Goal: Obtain resource: Download file/media

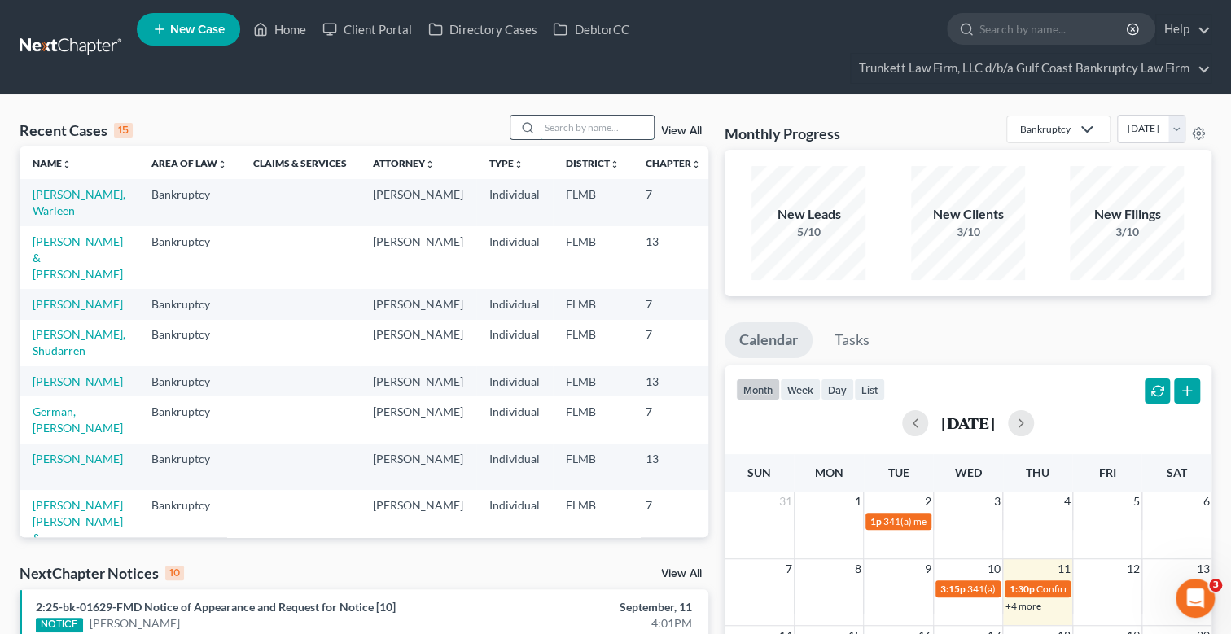
click at [590, 119] on input "search" at bounding box center [597, 128] width 114 height 24
click at [48, 388] on link "[PERSON_NAME]" at bounding box center [78, 382] width 90 height 14
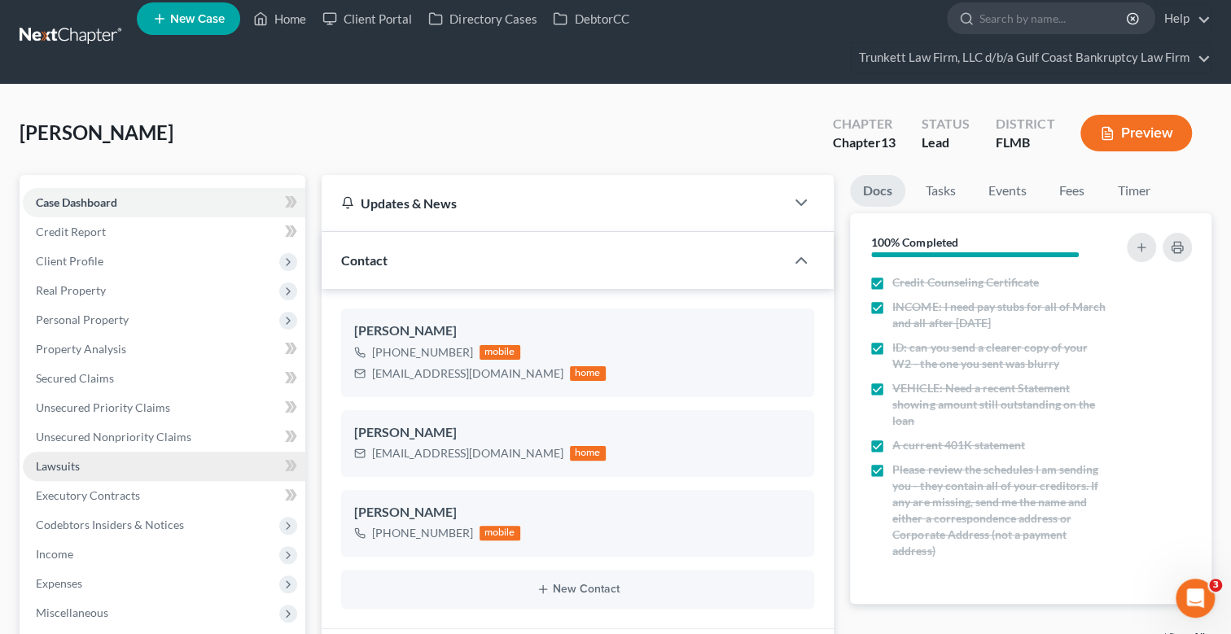
scroll to position [162, 0]
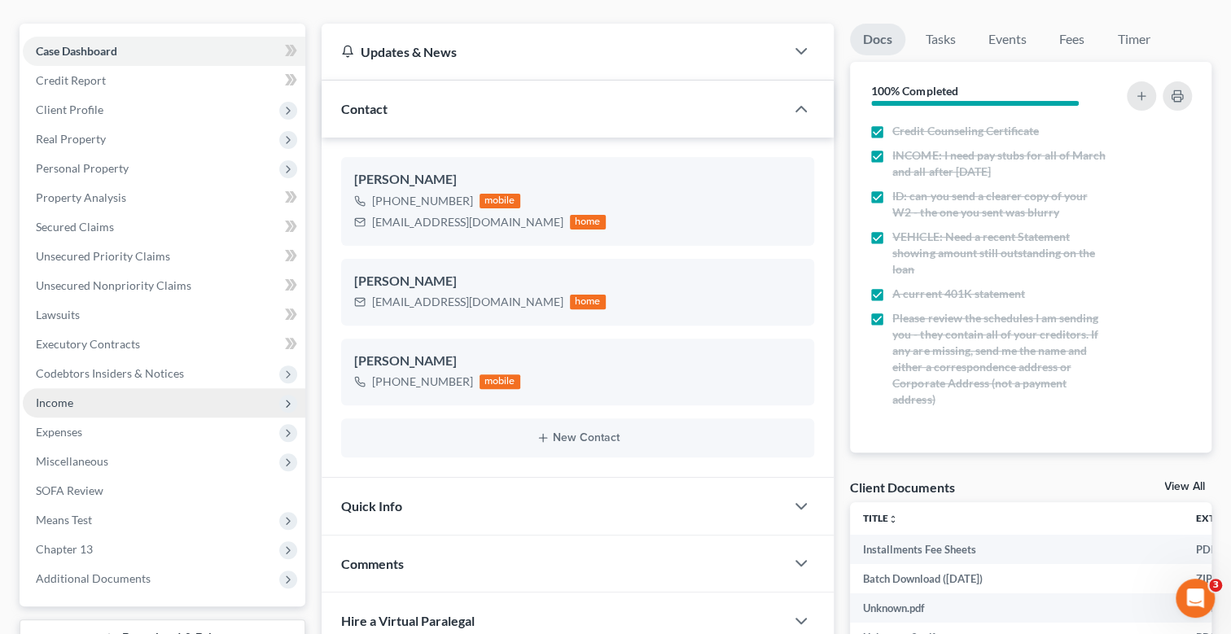
click at [76, 399] on span "Income" at bounding box center [164, 402] width 283 height 29
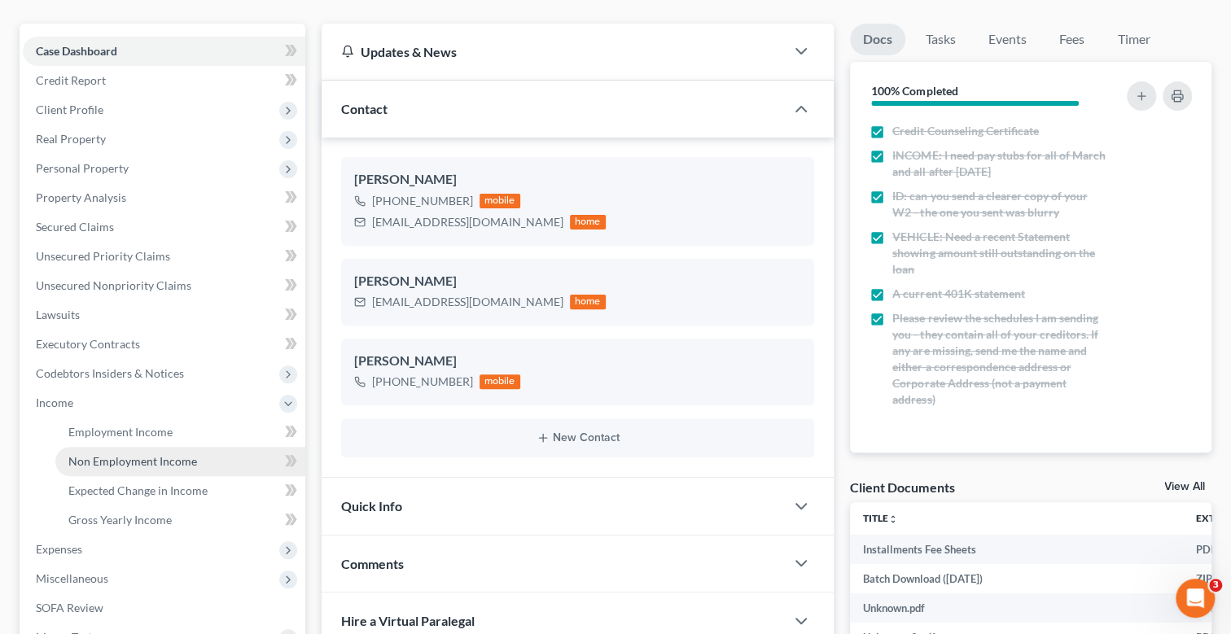
click at [156, 463] on span "Non Employment Income" at bounding box center [132, 461] width 129 height 14
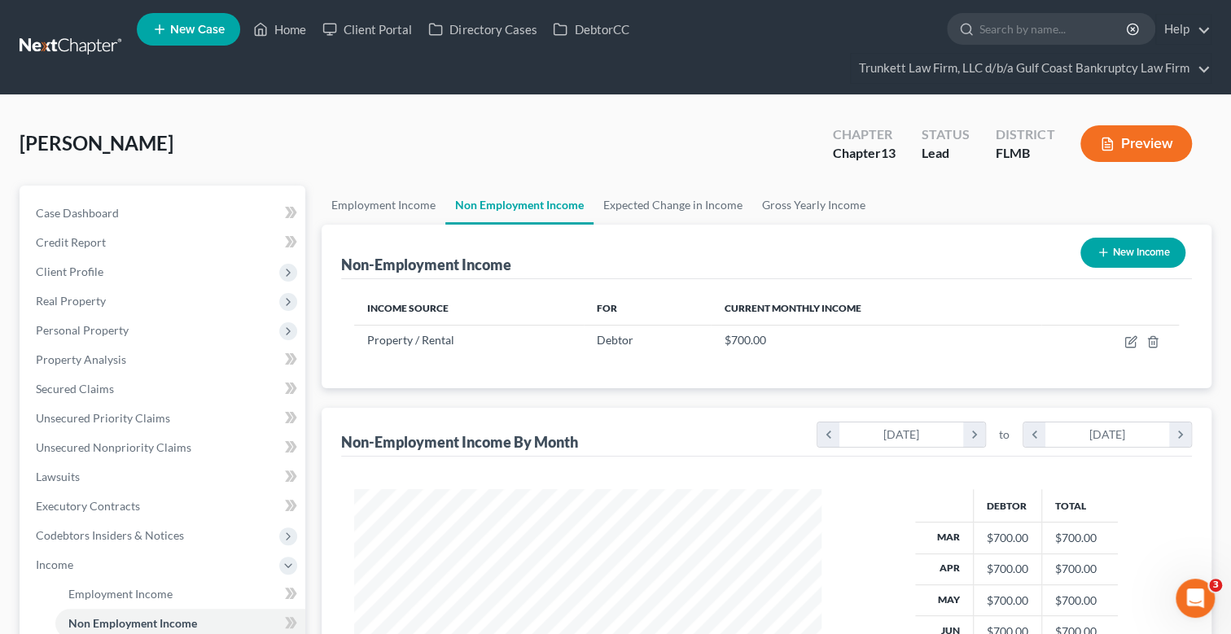
scroll to position [291, 500]
click at [1152, 341] on line "button" at bounding box center [1152, 342] width 0 height 3
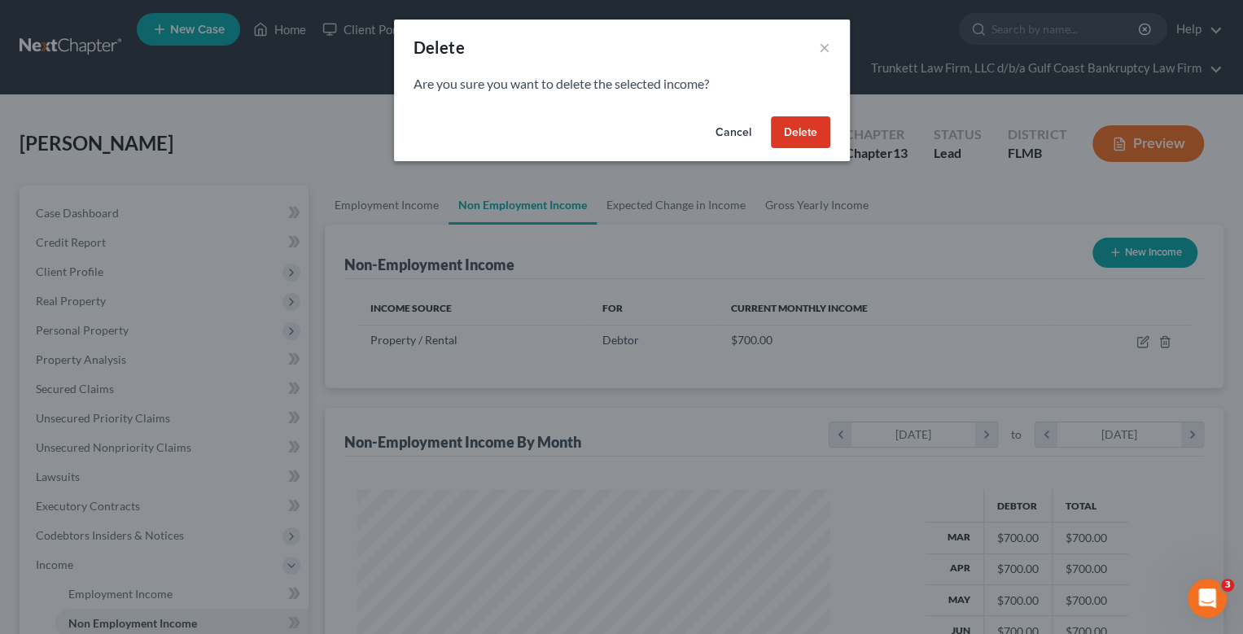
click at [814, 129] on button "Delete" at bounding box center [800, 132] width 59 height 33
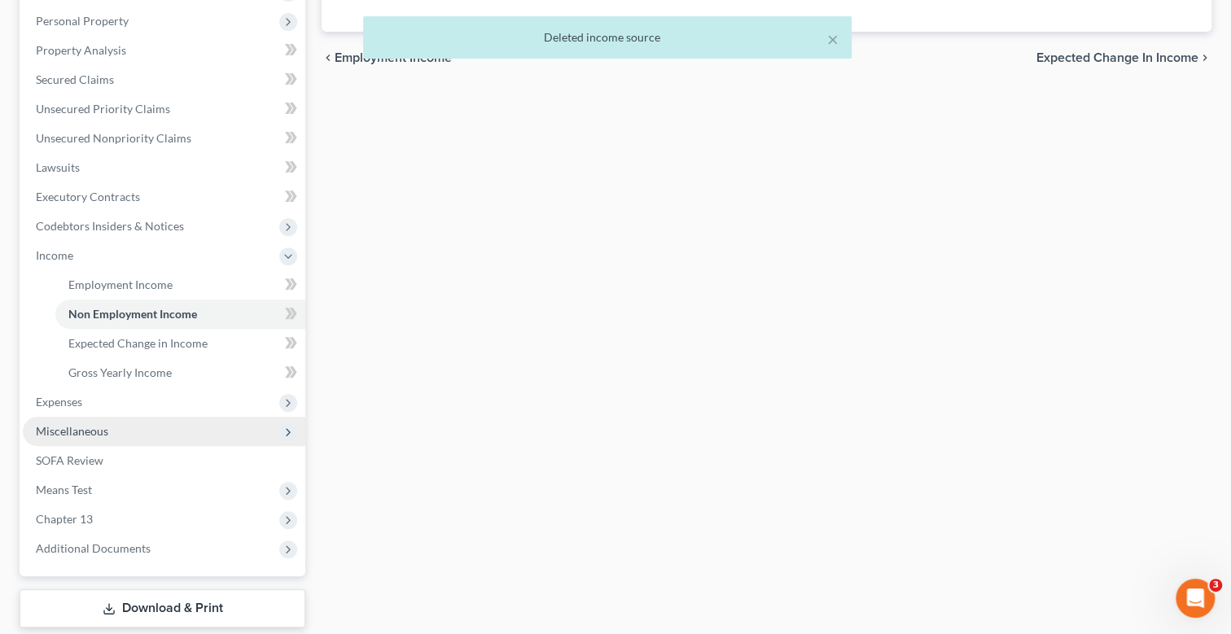
scroll to position [405, 0]
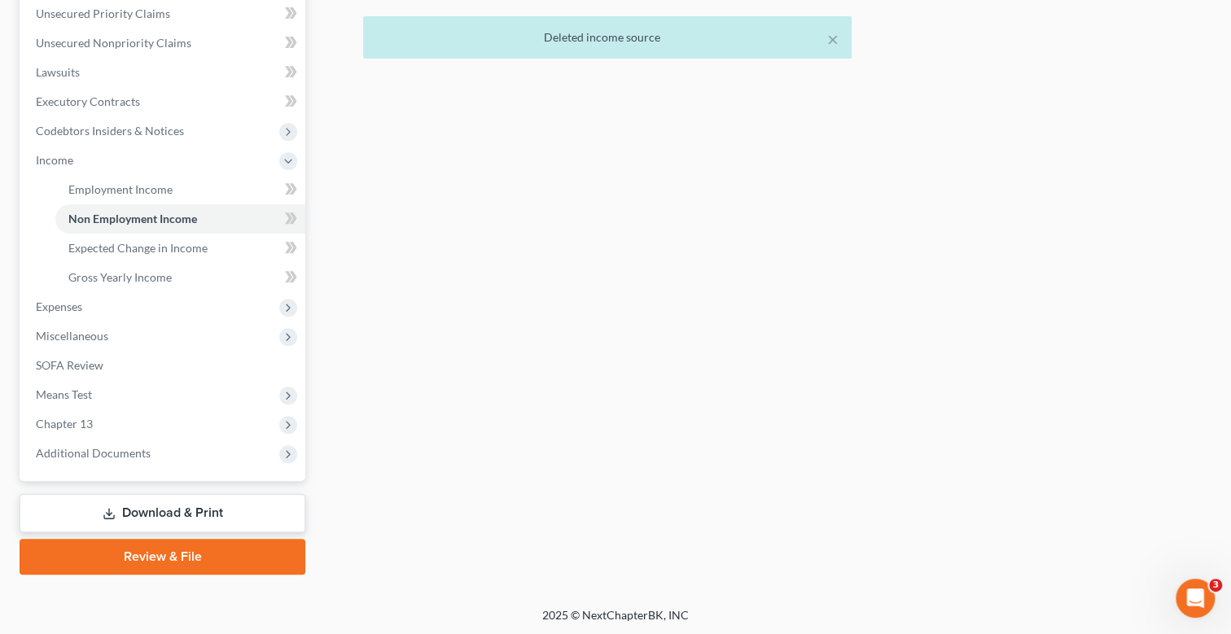
click at [193, 508] on link "Download & Print" at bounding box center [163, 513] width 286 height 38
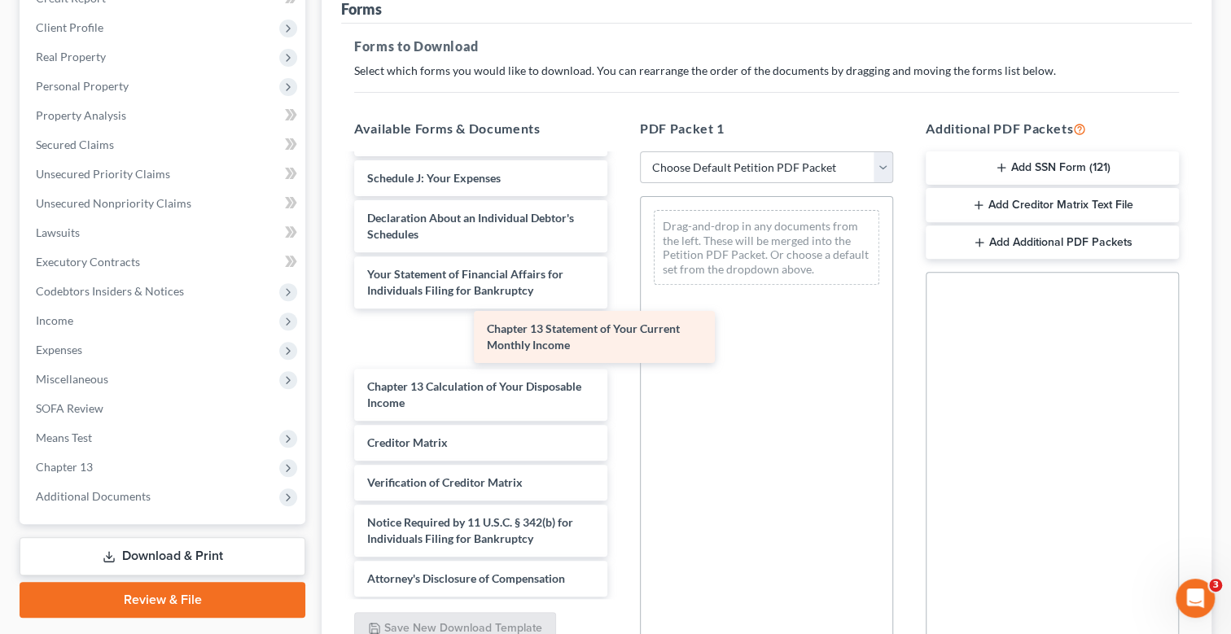
scroll to position [1091, 0]
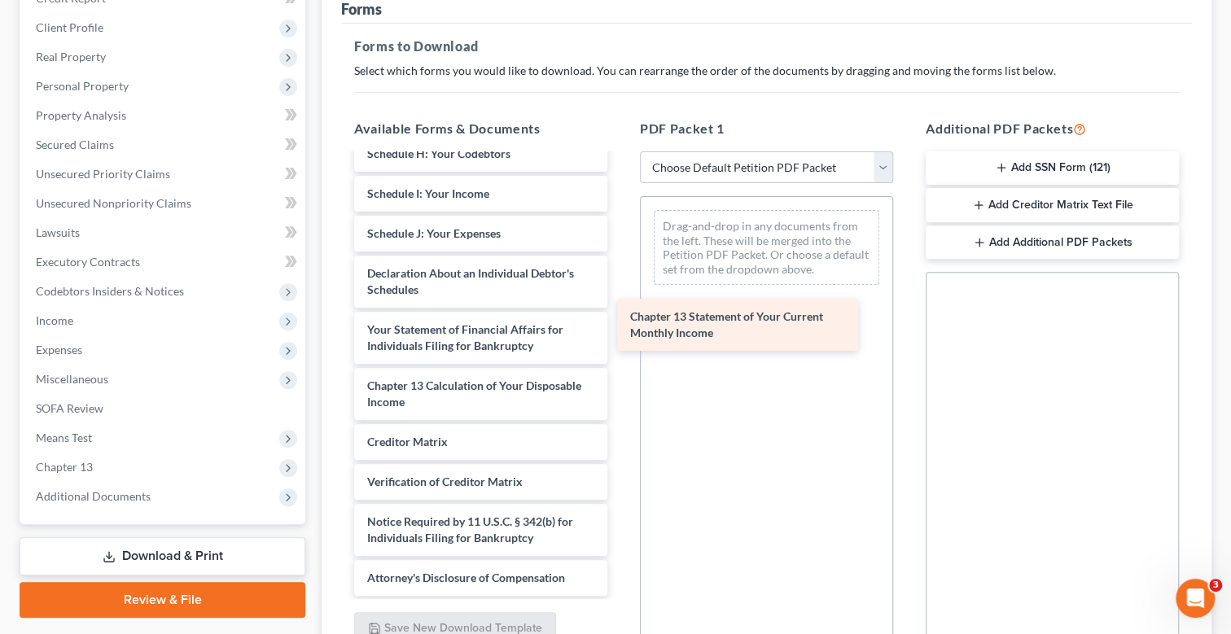
drag, startPoint x: 481, startPoint y: 330, endPoint x: 744, endPoint y: 319, distance: 263.2
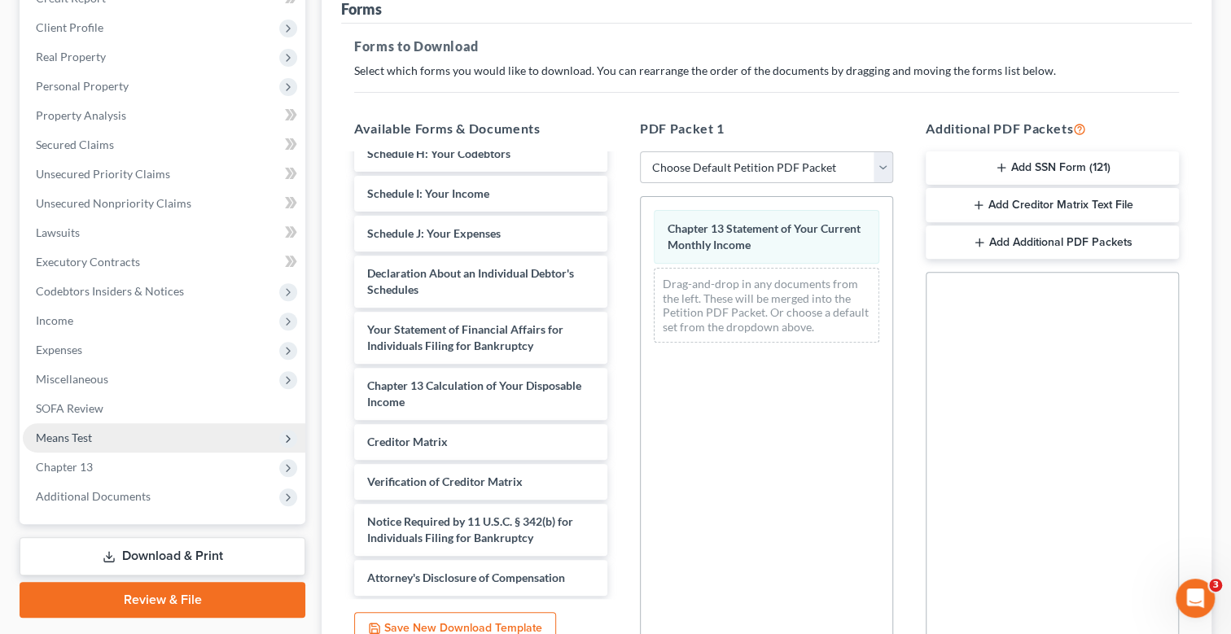
click at [84, 436] on span "Means Test" at bounding box center [64, 438] width 56 height 14
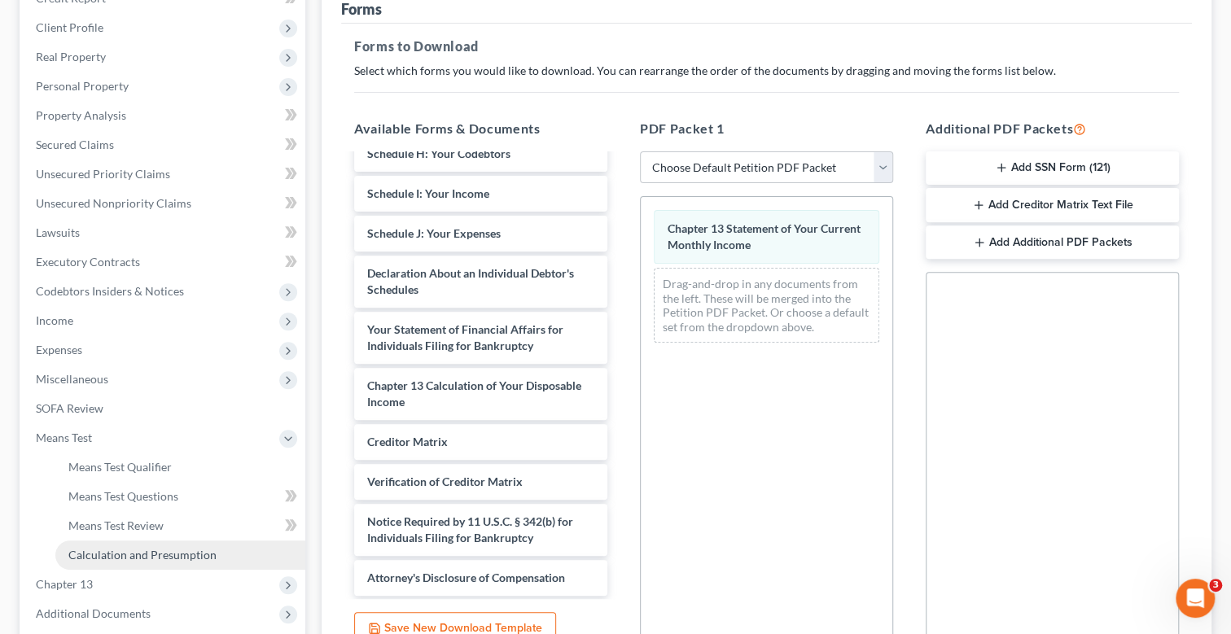
click at [157, 557] on span "Calculation and Presumption" at bounding box center [142, 555] width 148 height 14
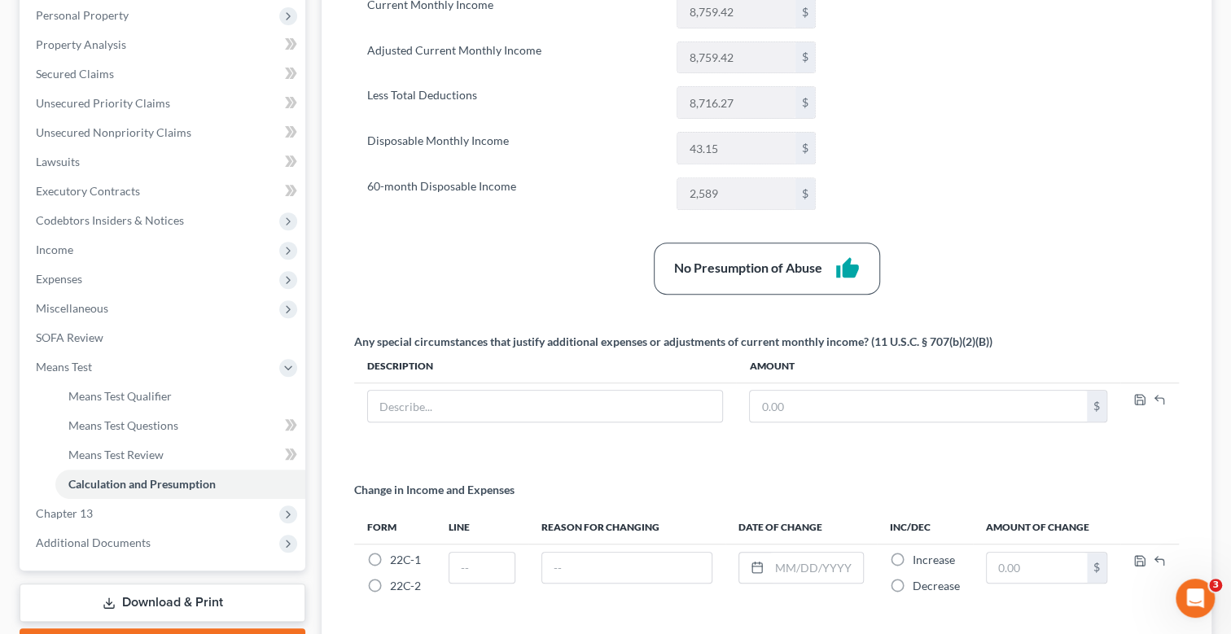
scroll to position [406, 0]
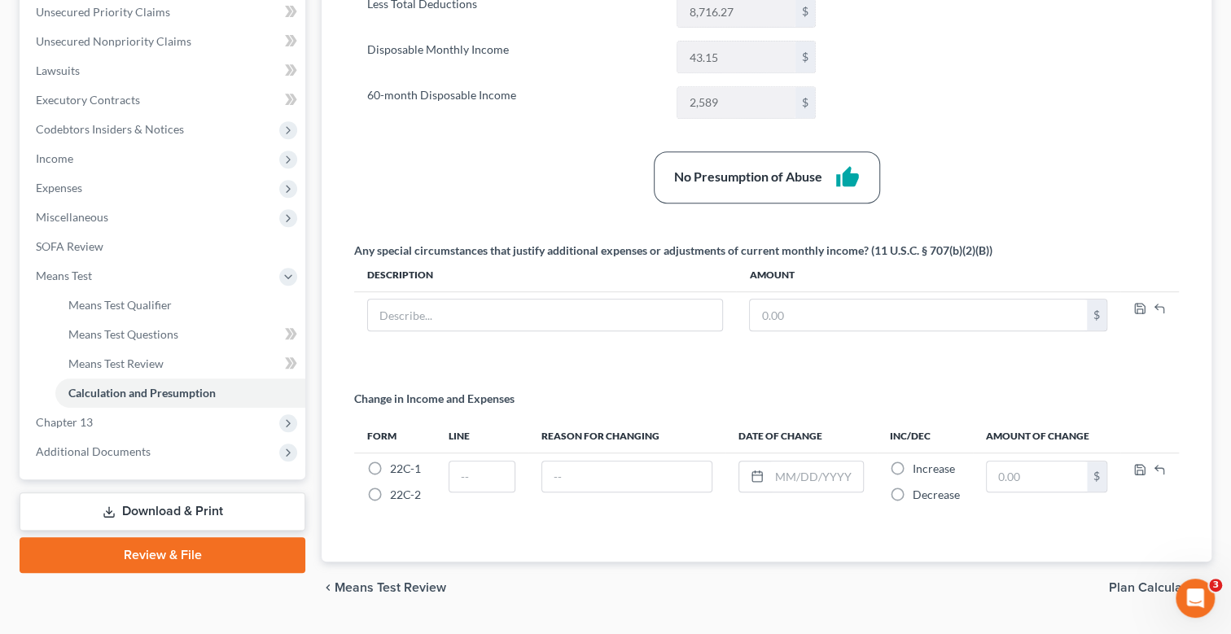
click at [174, 509] on link "Download & Print" at bounding box center [163, 512] width 286 height 38
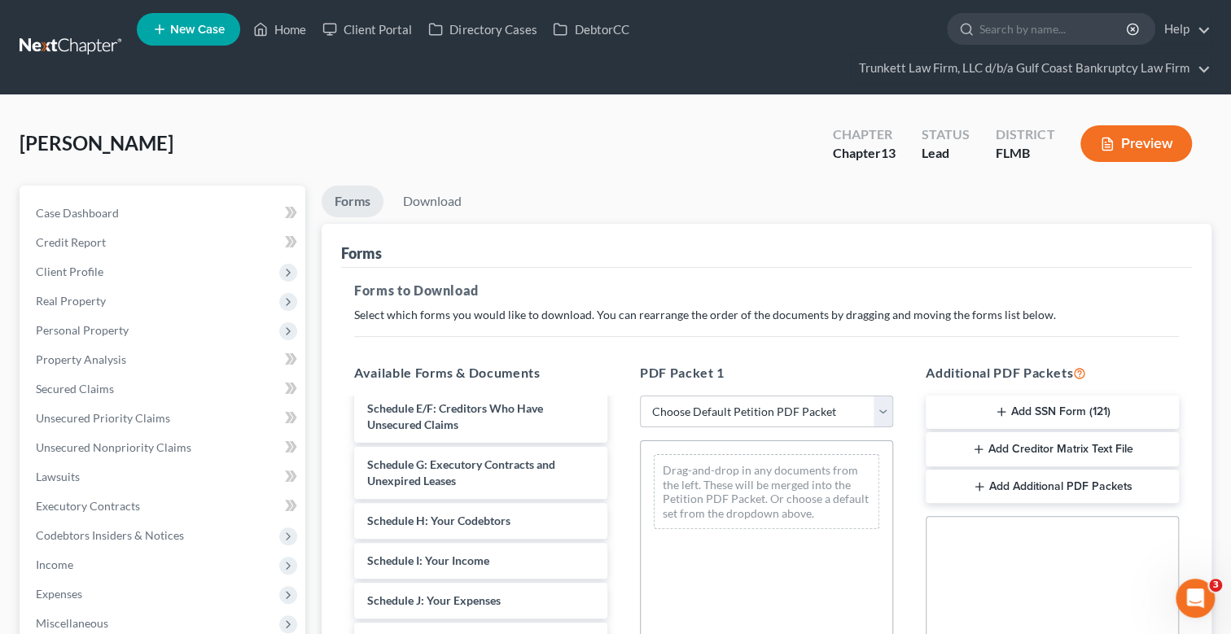
scroll to position [977, 0]
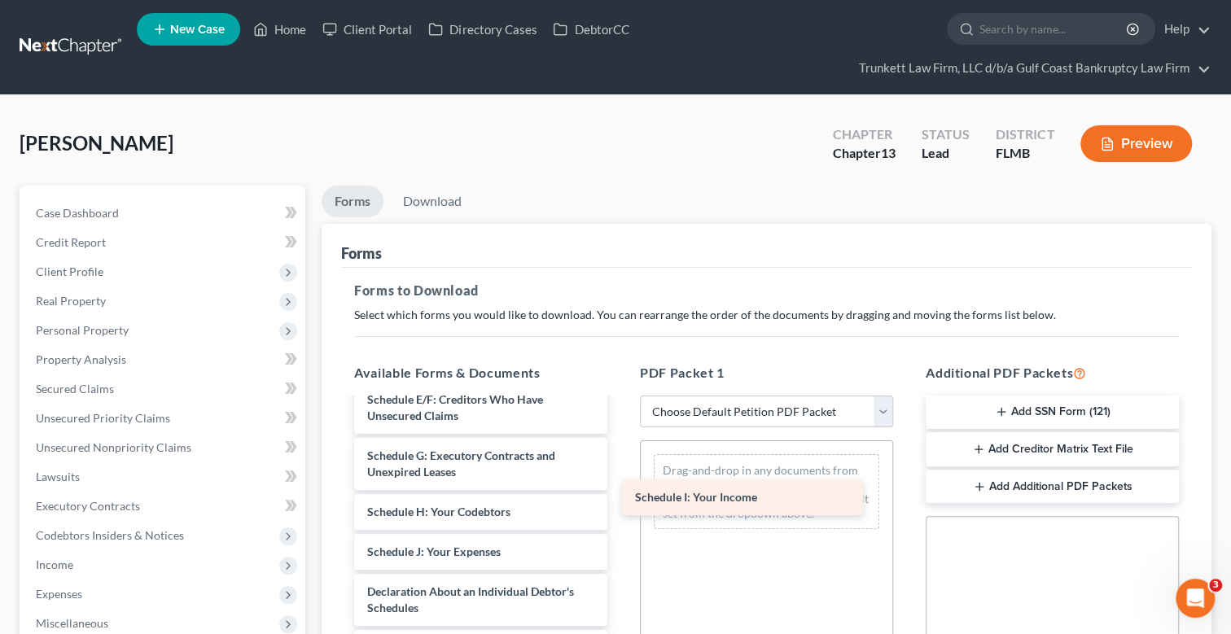
drag, startPoint x: 492, startPoint y: 559, endPoint x: 779, endPoint y: 502, distance: 292.1
click at [621, 502] on div "Schedule I: Your Income Installments Fee Sheets Unknown.pdf Unknown-3.pdf Unkno…" at bounding box center [480, 197] width 279 height 1548
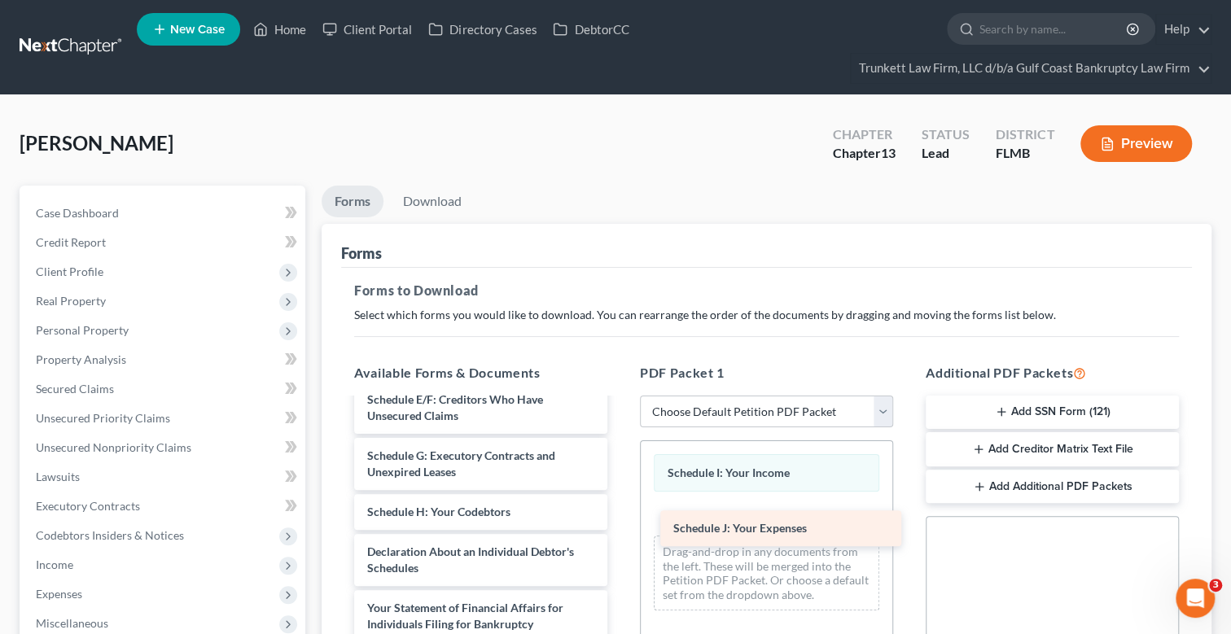
drag, startPoint x: 482, startPoint y: 546, endPoint x: 788, endPoint y: 524, distance: 306.9
click at [621, 524] on div "Schedule J: Your Expenses Installments Fee Sheets Unknown.pdf Unknown-3.pdf Unk…" at bounding box center [480, 177] width 279 height 1508
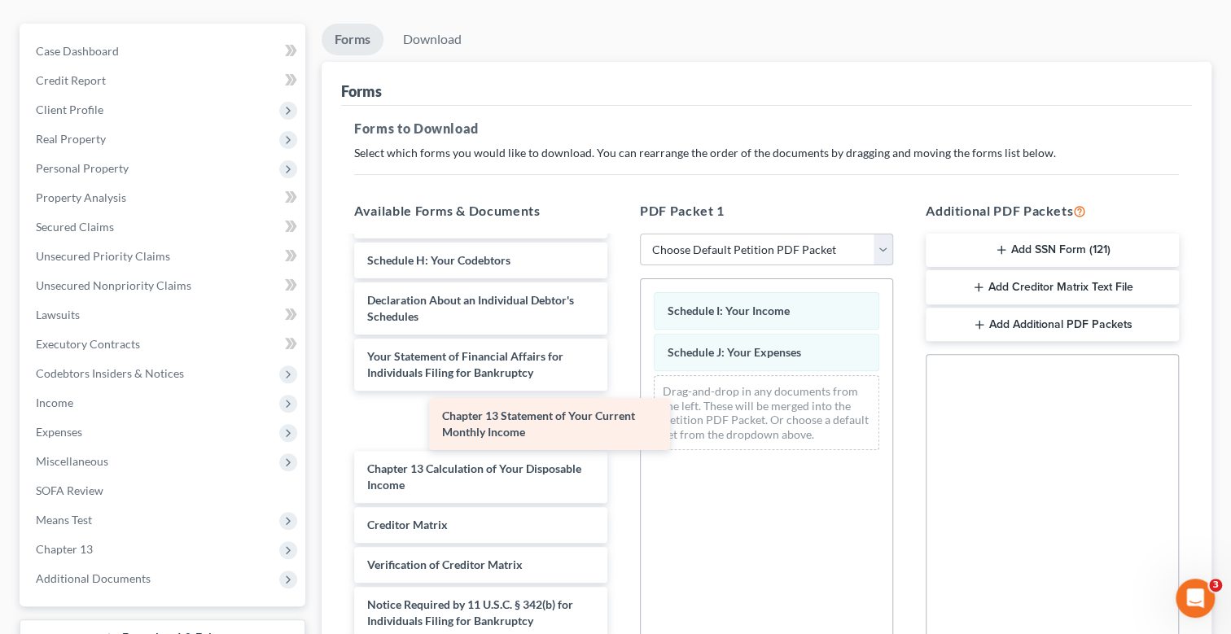
scroll to position [1011, 0]
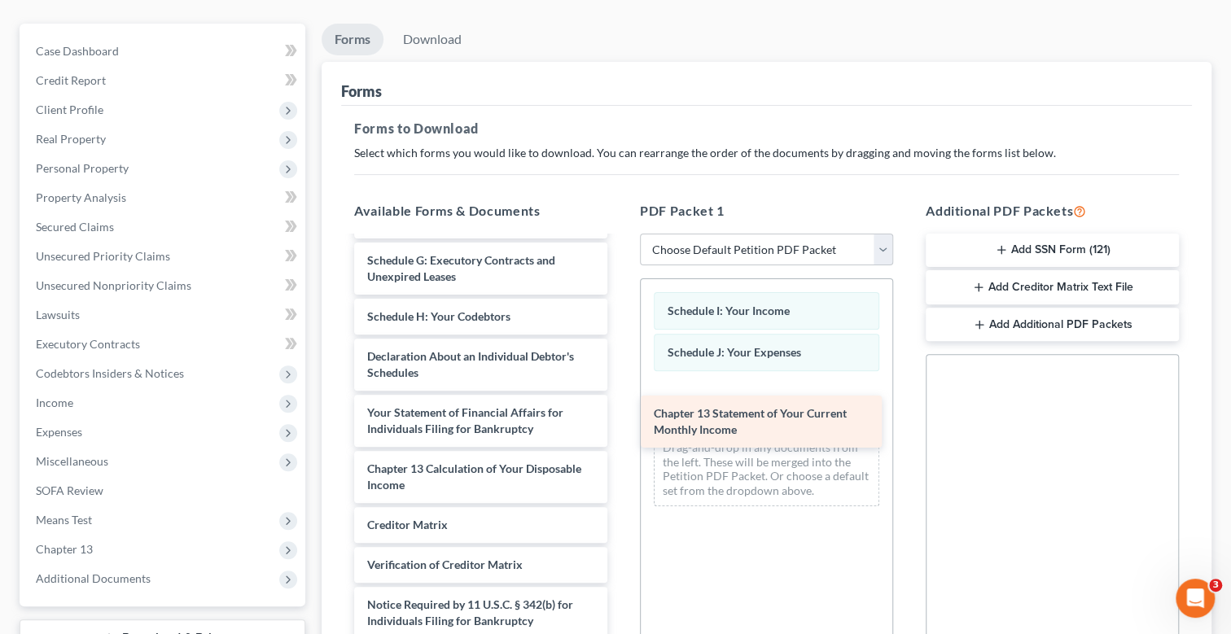
drag, startPoint x: 511, startPoint y: 406, endPoint x: 799, endPoint y: 410, distance: 287.5
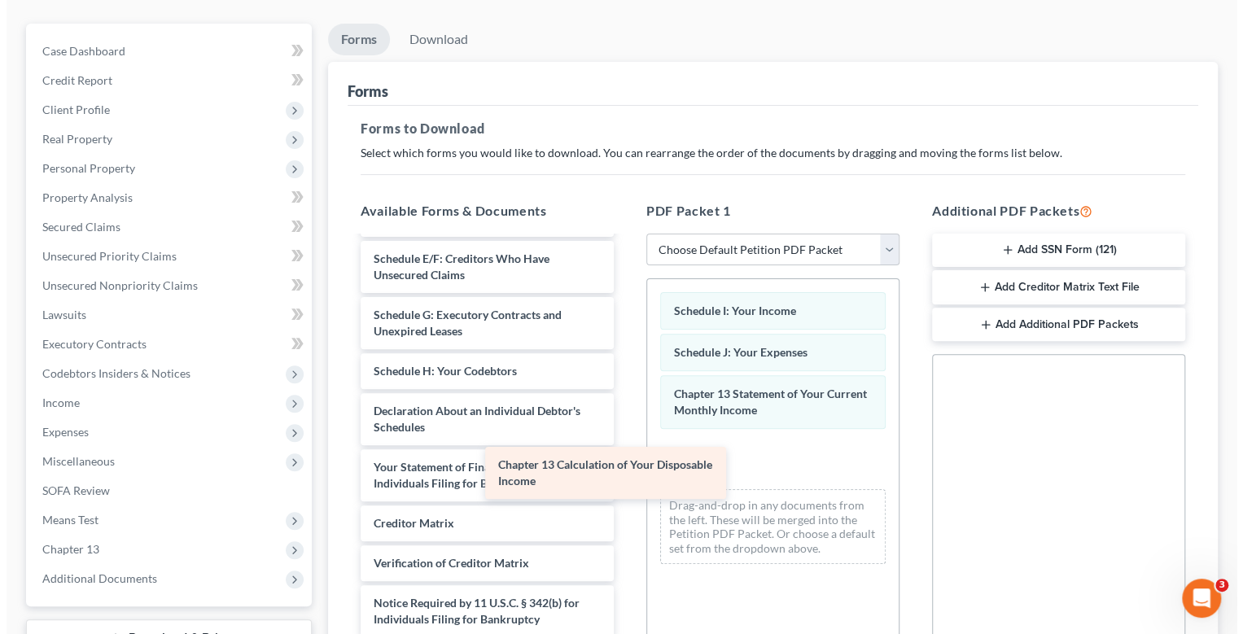
scroll to position [955, 0]
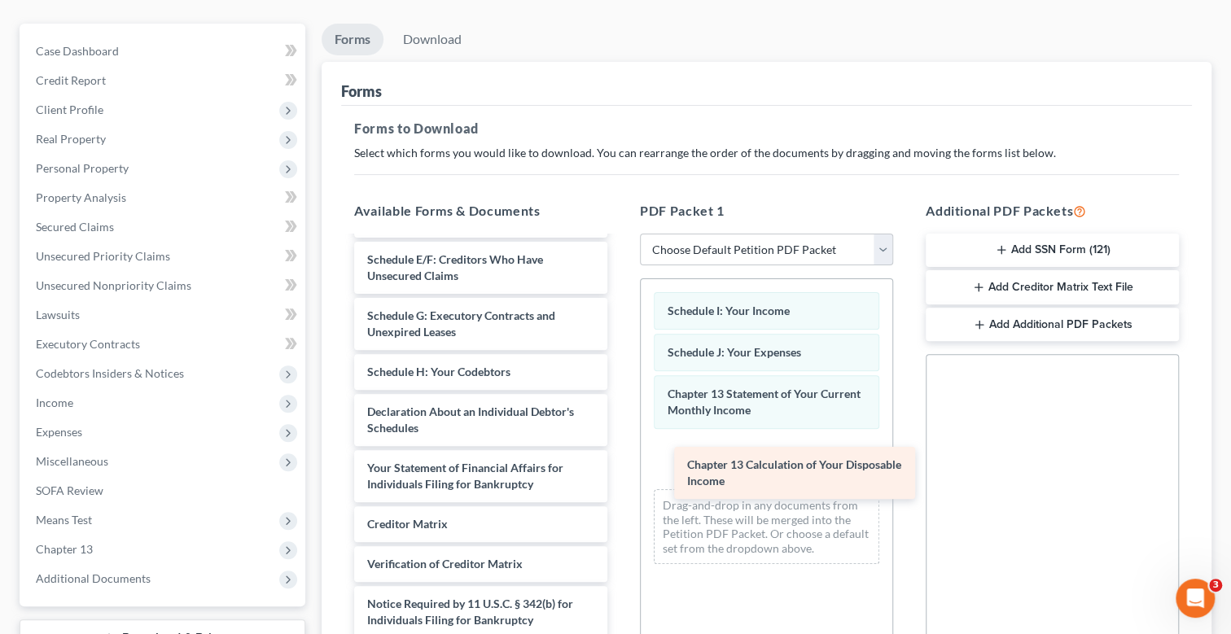
drag, startPoint x: 522, startPoint y: 469, endPoint x: 827, endPoint y: 469, distance: 304.6
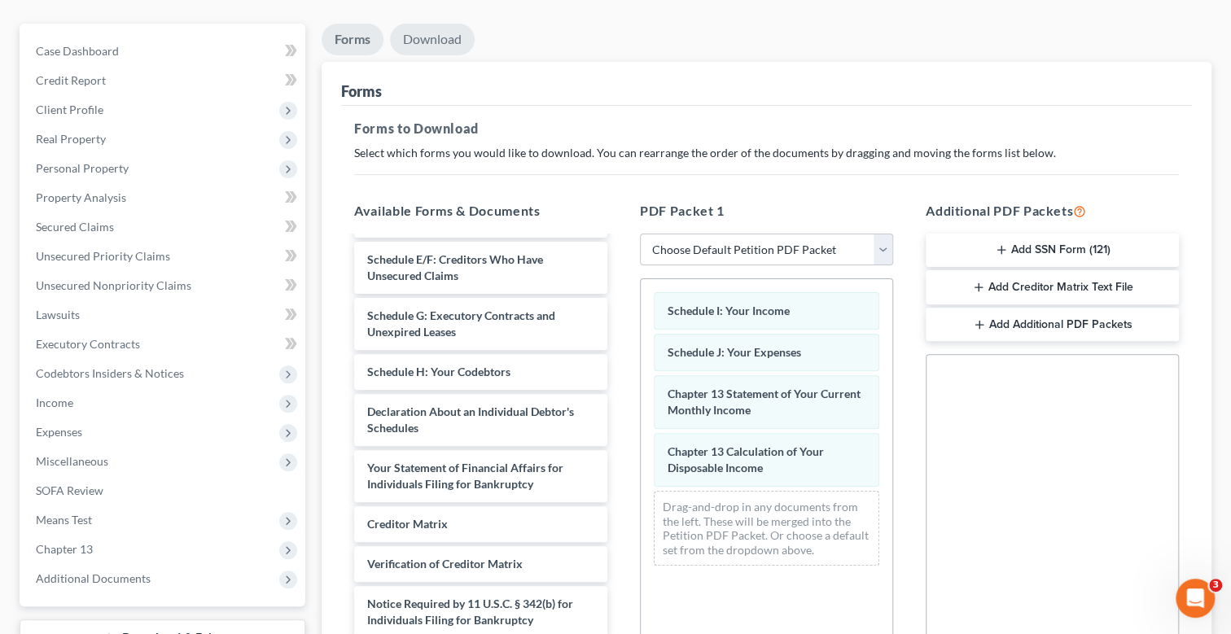
click at [444, 37] on link "Download" at bounding box center [432, 40] width 85 height 32
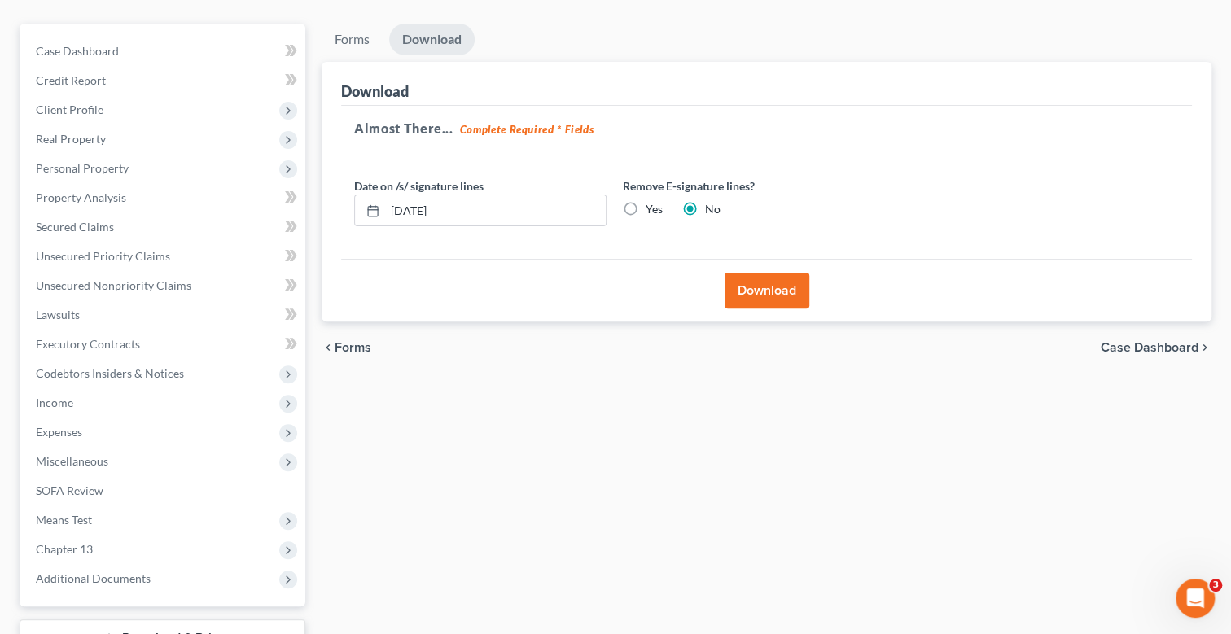
click at [646, 203] on label "Yes" at bounding box center [654, 209] width 17 height 16
click at [652, 203] on input "Yes" at bounding box center [657, 206] width 11 height 11
radio input "true"
radio input "false"
click at [778, 288] on button "Download" at bounding box center [767, 291] width 85 height 36
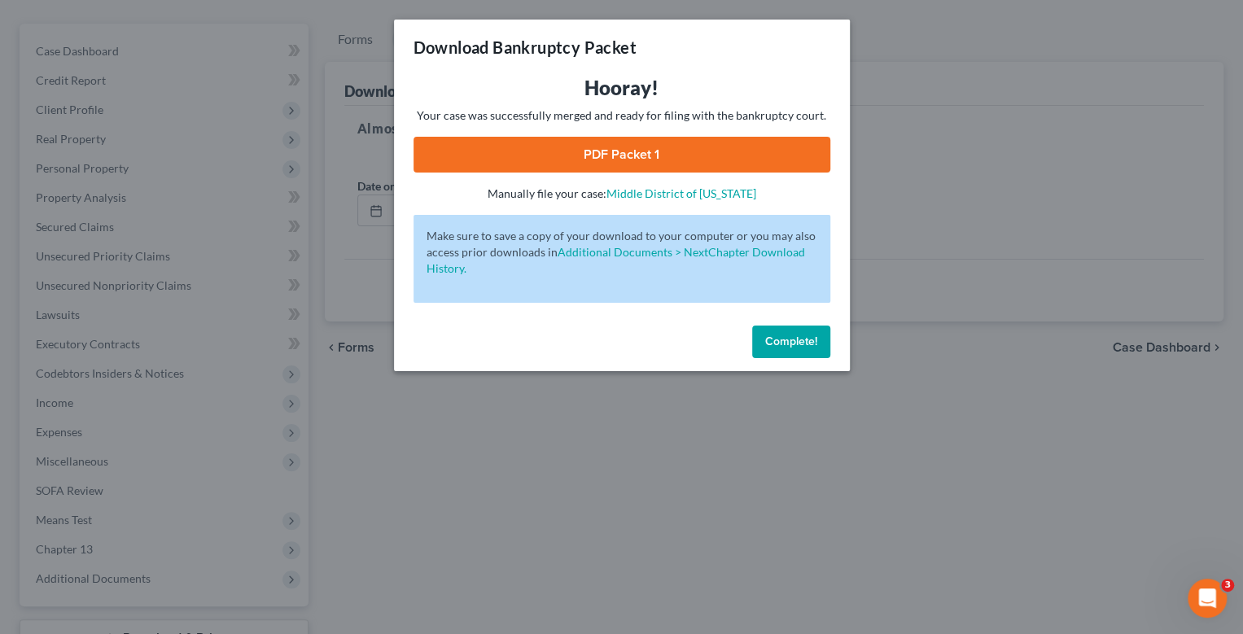
click at [559, 153] on link "PDF Packet 1" at bounding box center [622, 155] width 417 height 36
